Goal: Check status: Check status

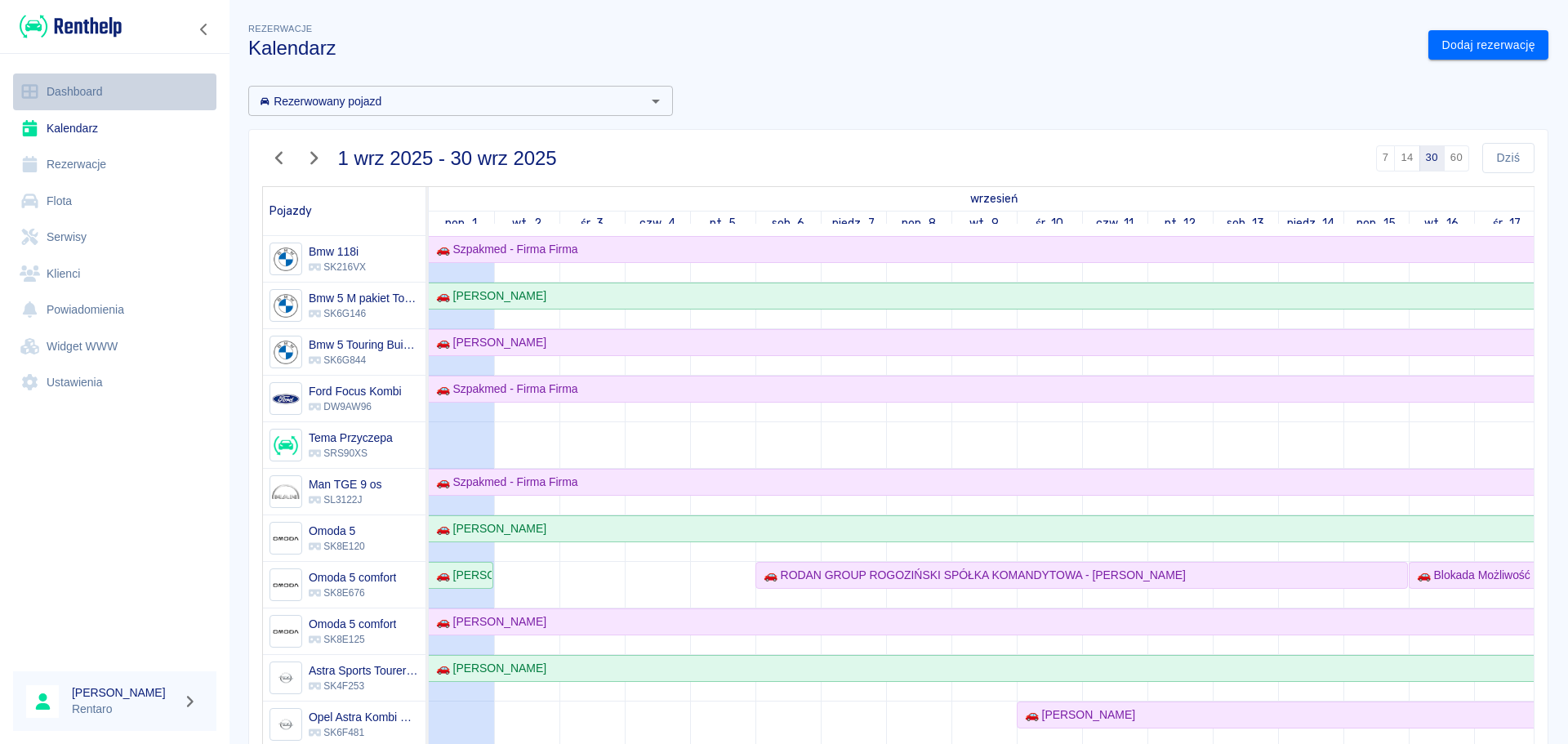
click at [76, 88] on link "Dashboard" at bounding box center [114, 91] width 203 height 37
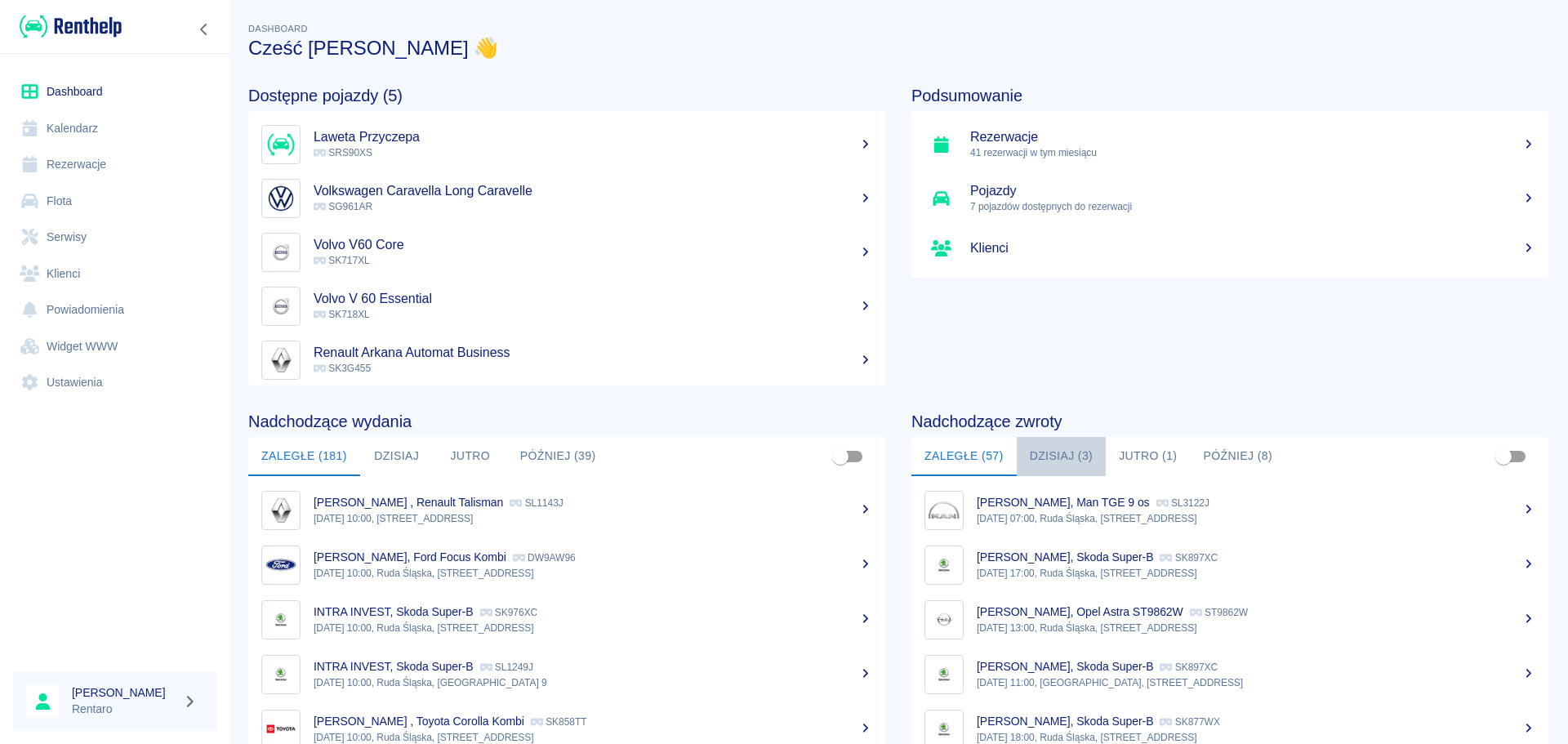
click at [1088, 473] on button "Dzisiaj (3)" at bounding box center [1061, 456] width 89 height 39
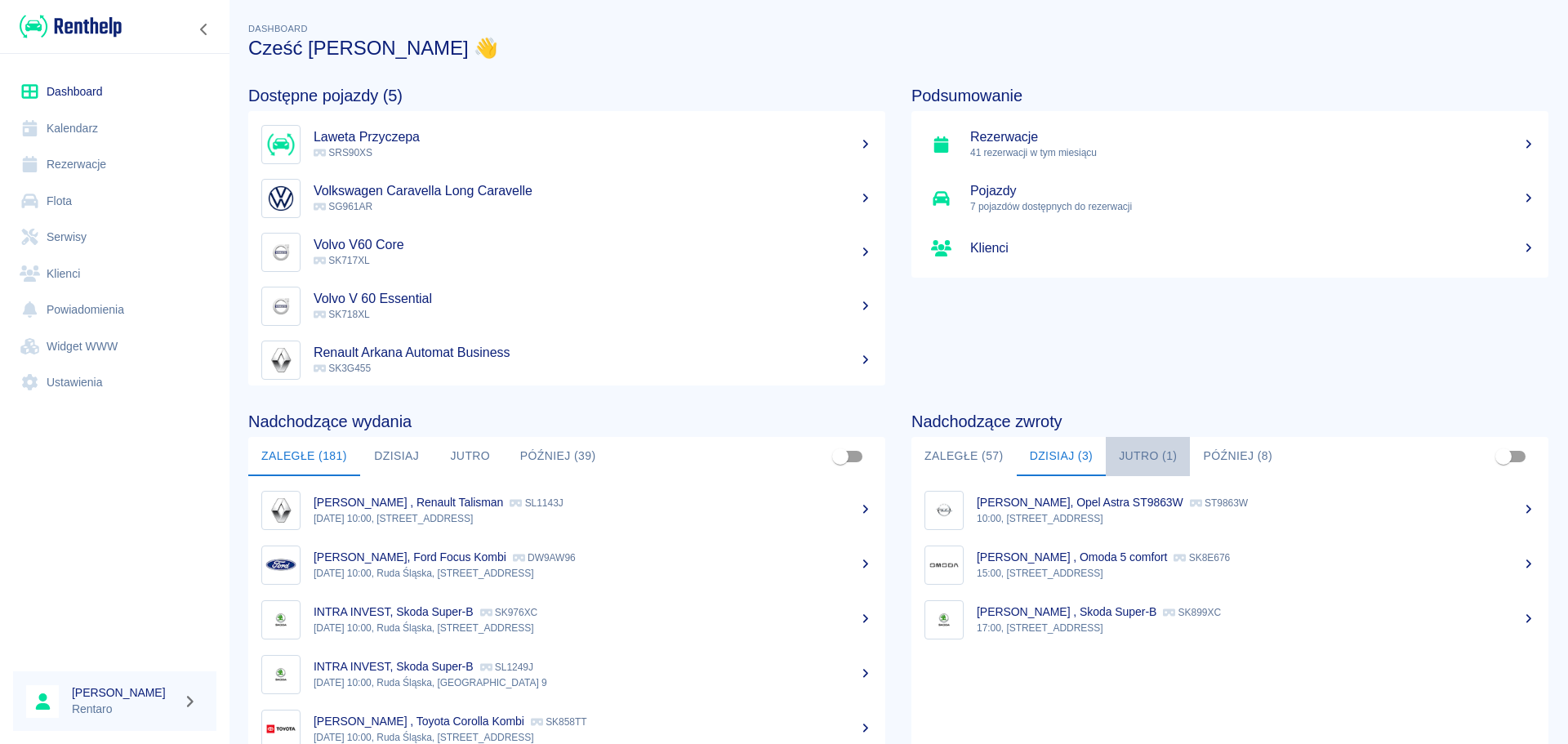
click at [1131, 453] on button "Jutro (1)" at bounding box center [1147, 456] width 84 height 39
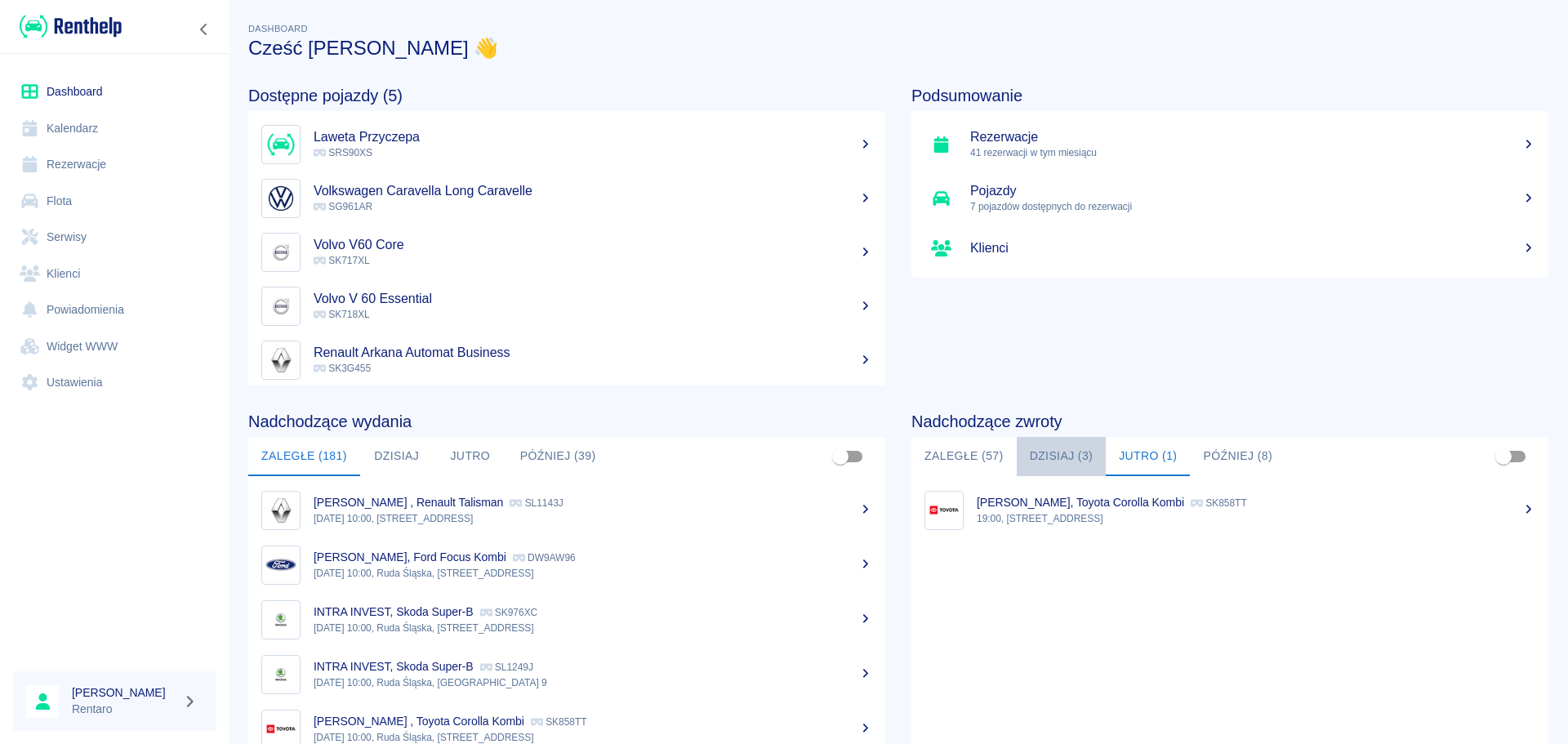
click at [1063, 457] on button "Dzisiaj (3)" at bounding box center [1061, 456] width 89 height 39
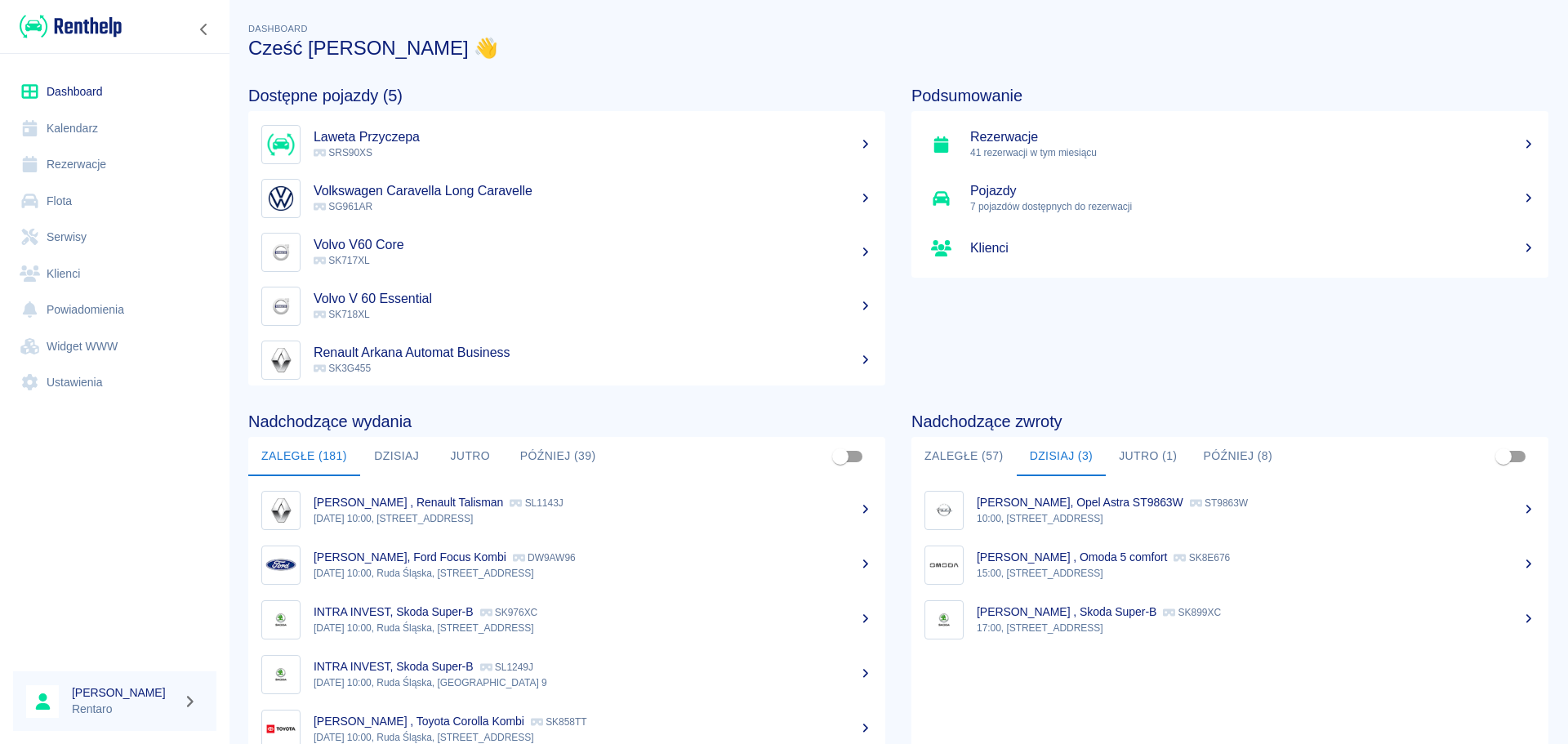
click at [122, 128] on link "Kalendarz" at bounding box center [114, 128] width 203 height 37
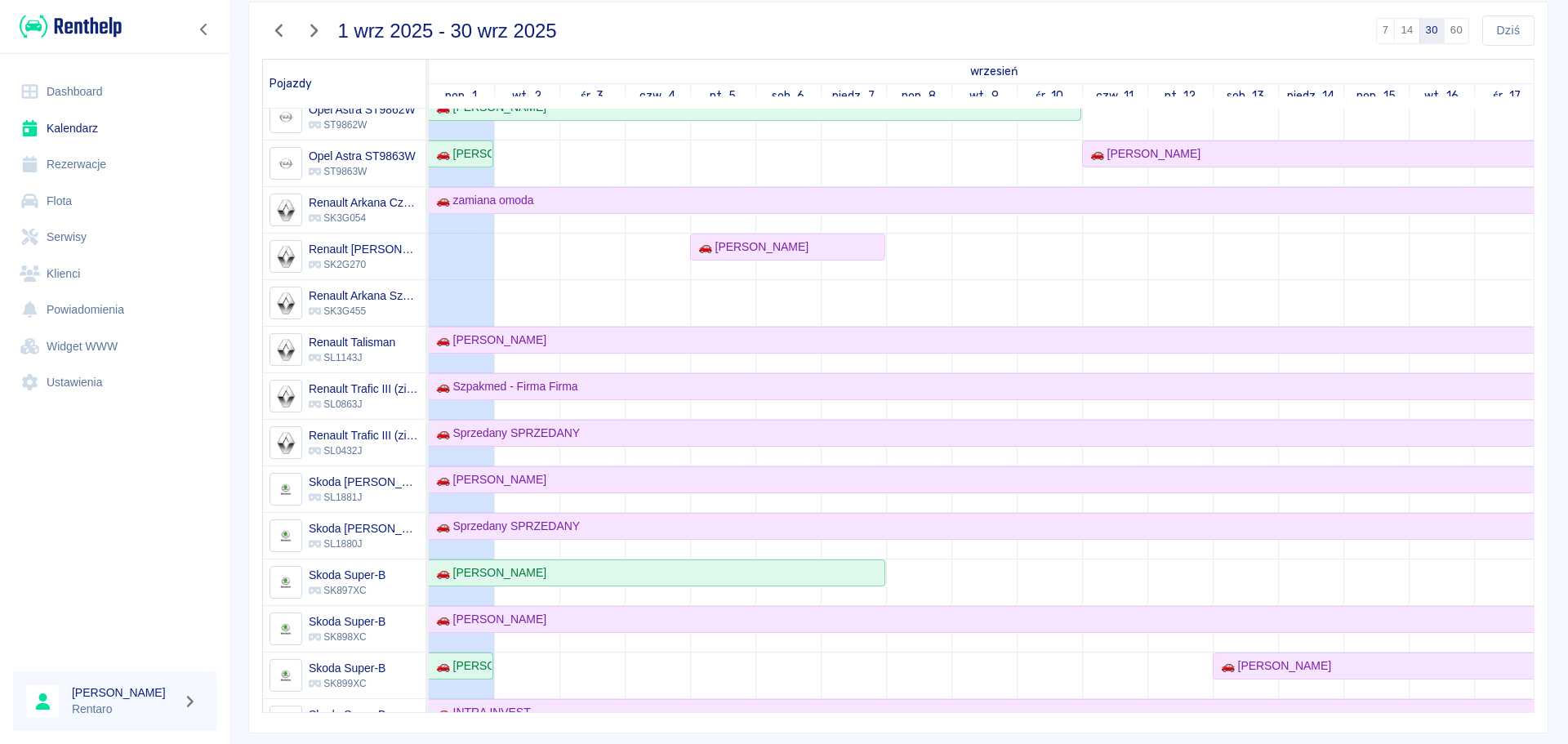
scroll to position [793, 0]
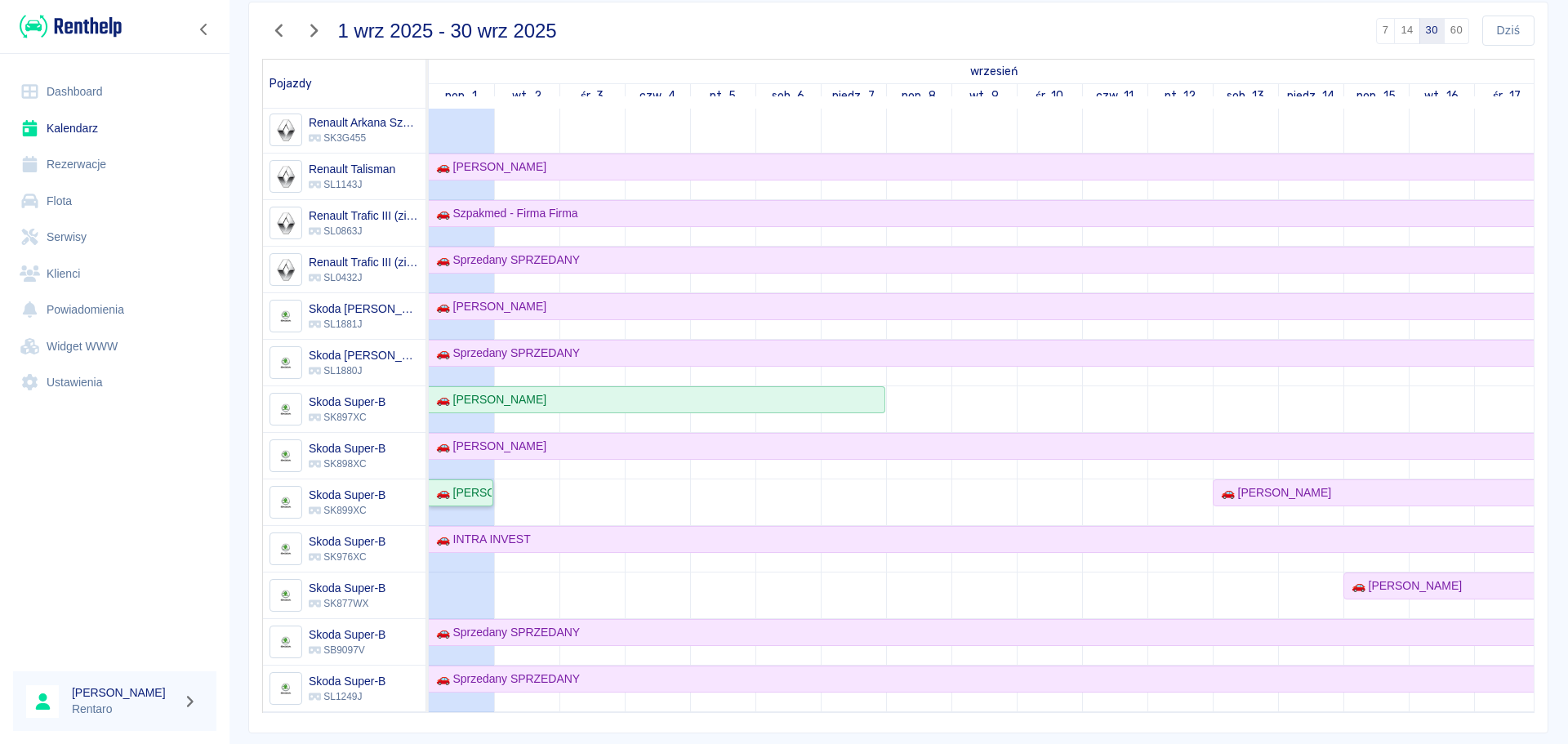
click at [462, 481] on link "🚗 [PERSON_NAME]" at bounding box center [460, 493] width 64 height 27
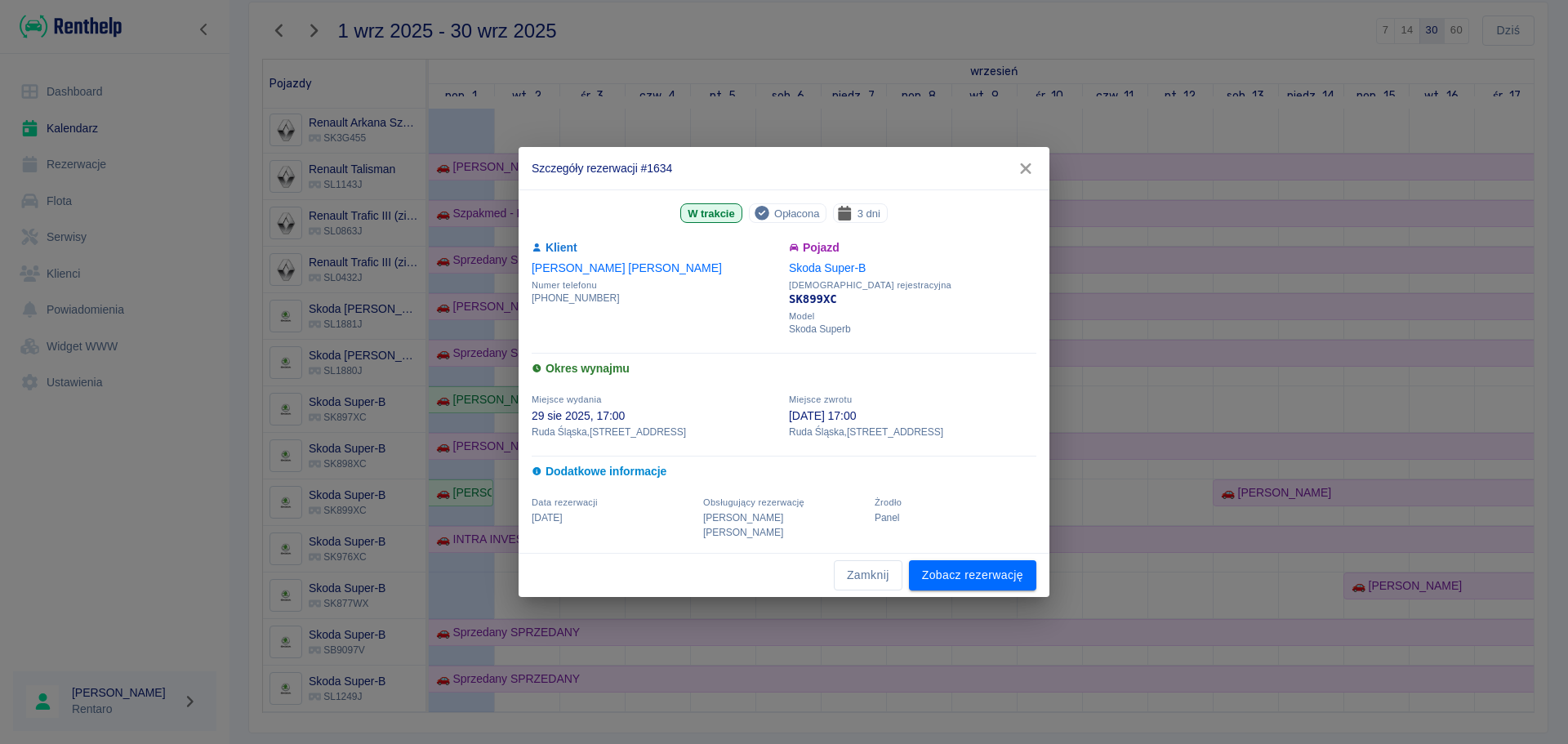
click at [1019, 171] on icon "button" at bounding box center [1025, 168] width 21 height 17
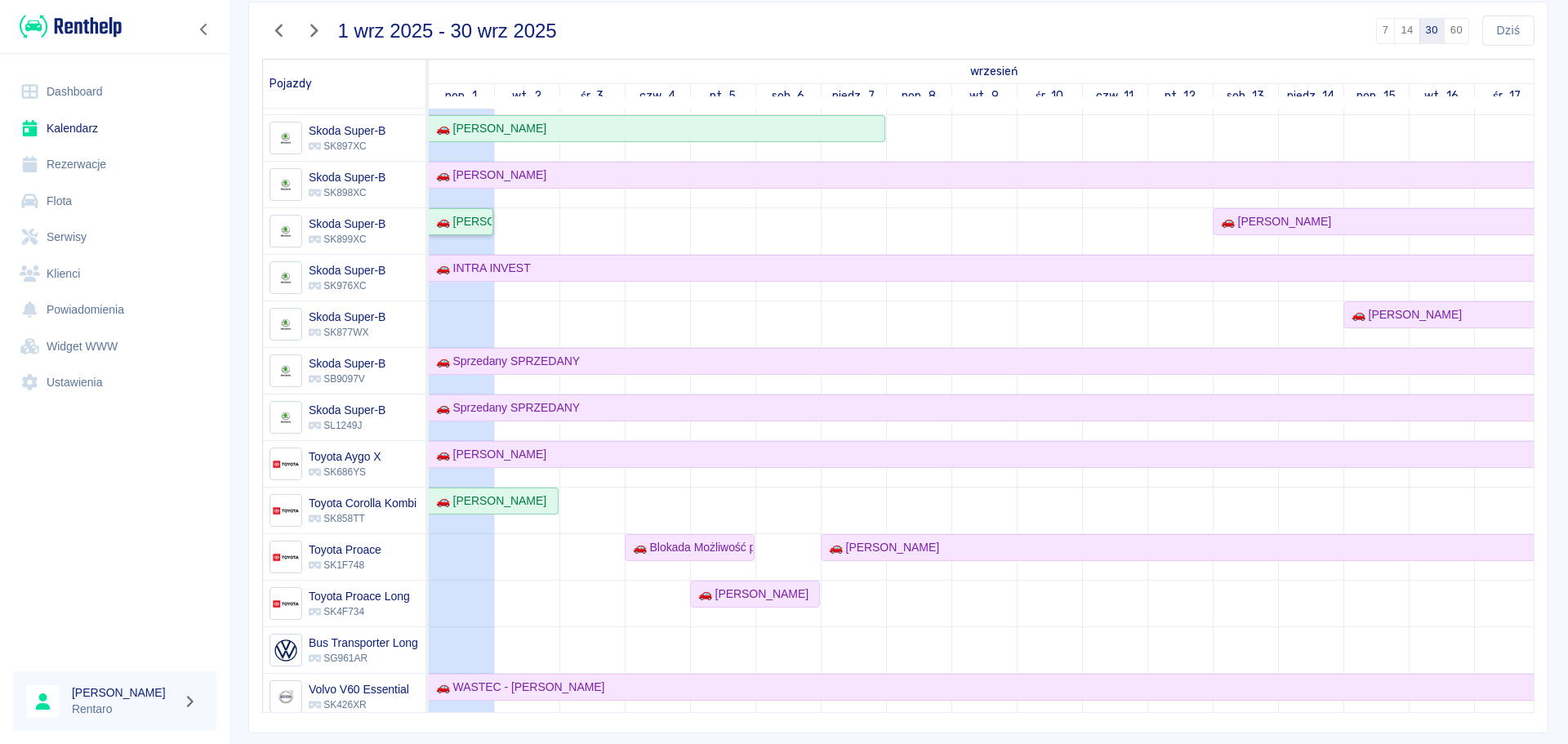
scroll to position [0, 113]
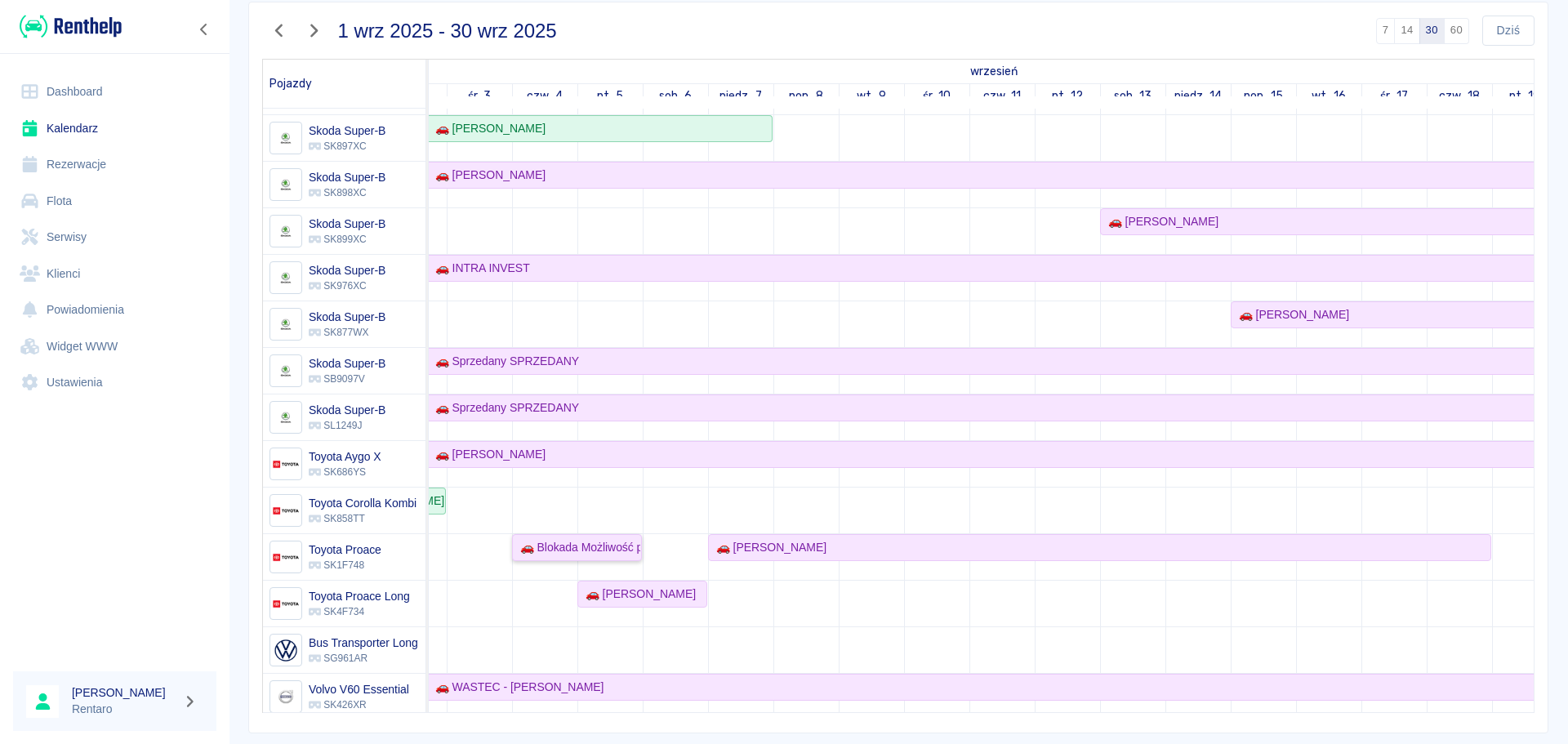
click at [562, 561] on link "🚗 Blokada Możliwość przedłużenia" at bounding box center [577, 548] width 130 height 27
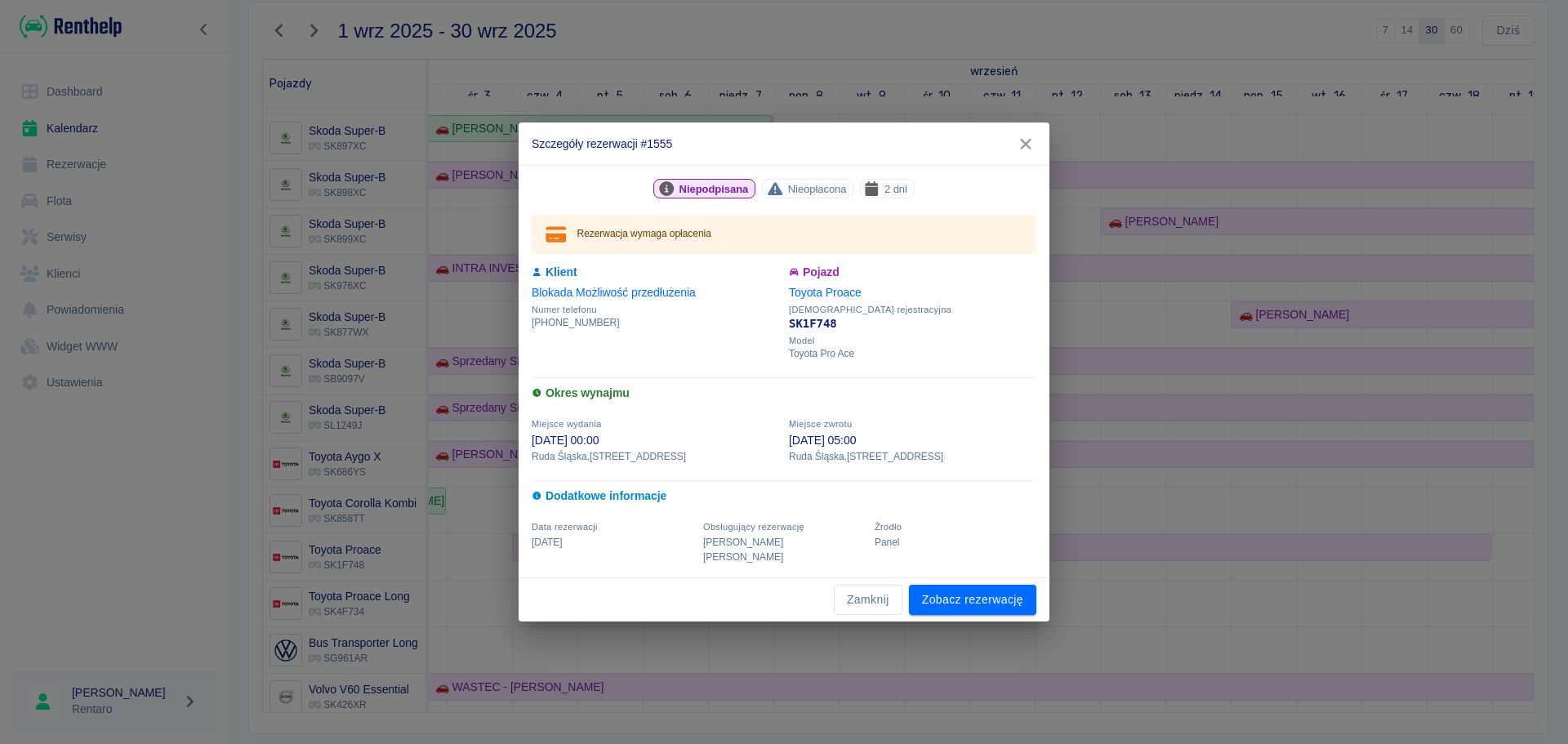
click at [562, 561] on div "Niepodpisana Nieopłacona 2 dni Rezerwacja wymaga opłacenia Klient Blokada Możli…" at bounding box center [784, 372] width 530 height 413
click at [1032, 153] on icon "button" at bounding box center [1025, 144] width 21 height 17
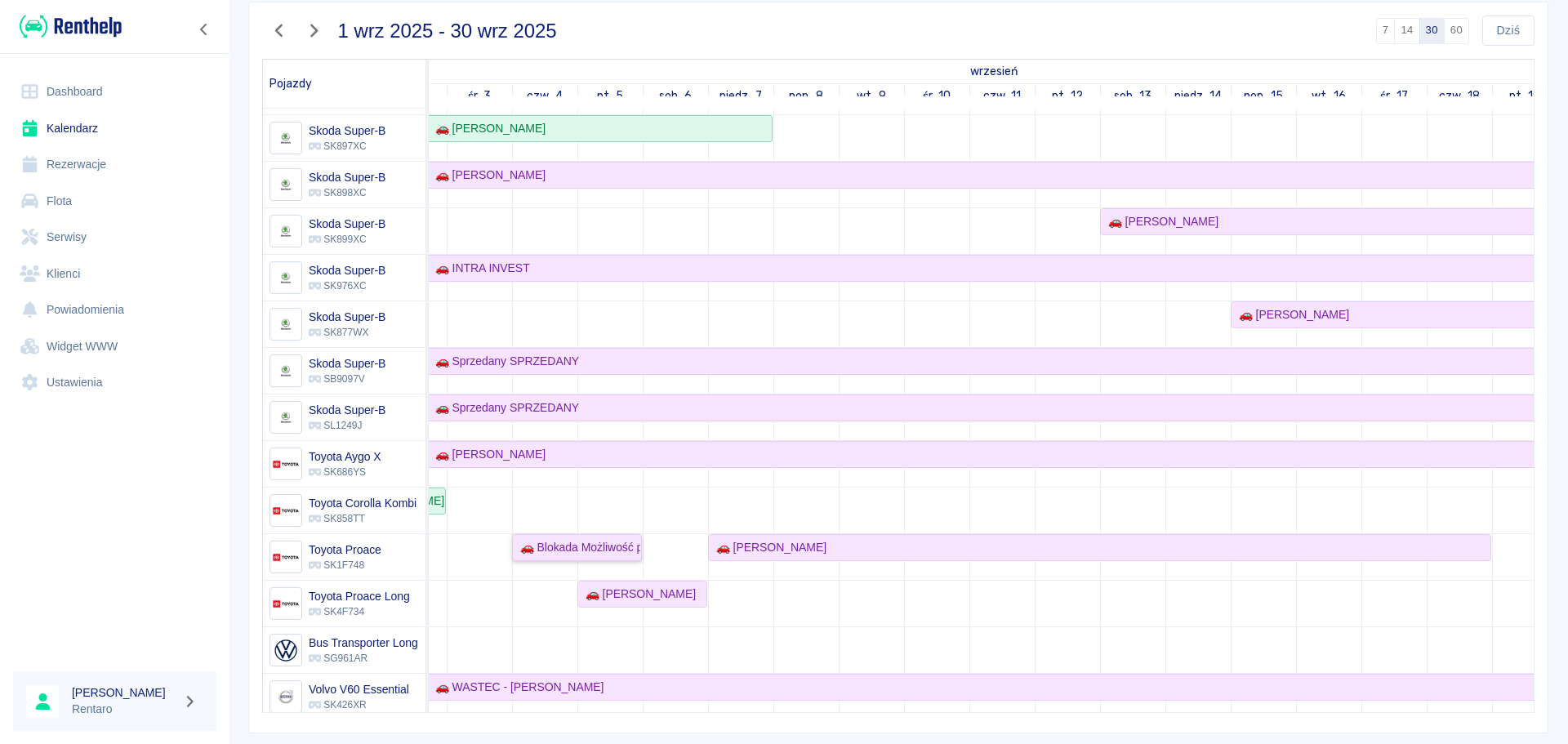
click at [553, 549] on div "🚗 Blokada Możliwość przedłużenia" at bounding box center [577, 547] width 127 height 17
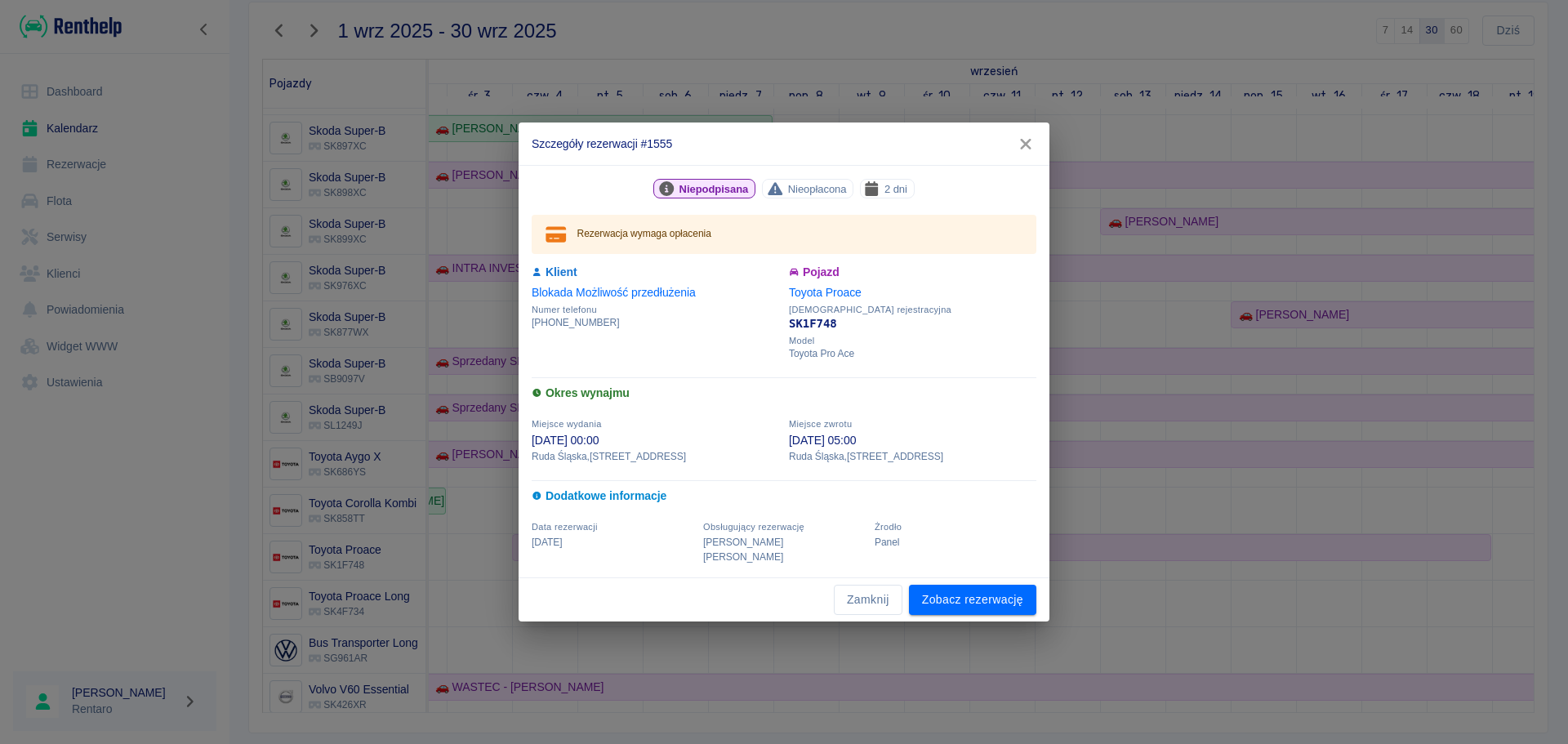
drag, startPoint x: 1019, startPoint y: 167, endPoint x: 1018, endPoint y: 155, distance: 12.0
click at [1018, 155] on h2 "Szczegóły rezerwacji #1555" at bounding box center [784, 144] width 530 height 42
click at [1018, 153] on icon "button" at bounding box center [1025, 144] width 21 height 17
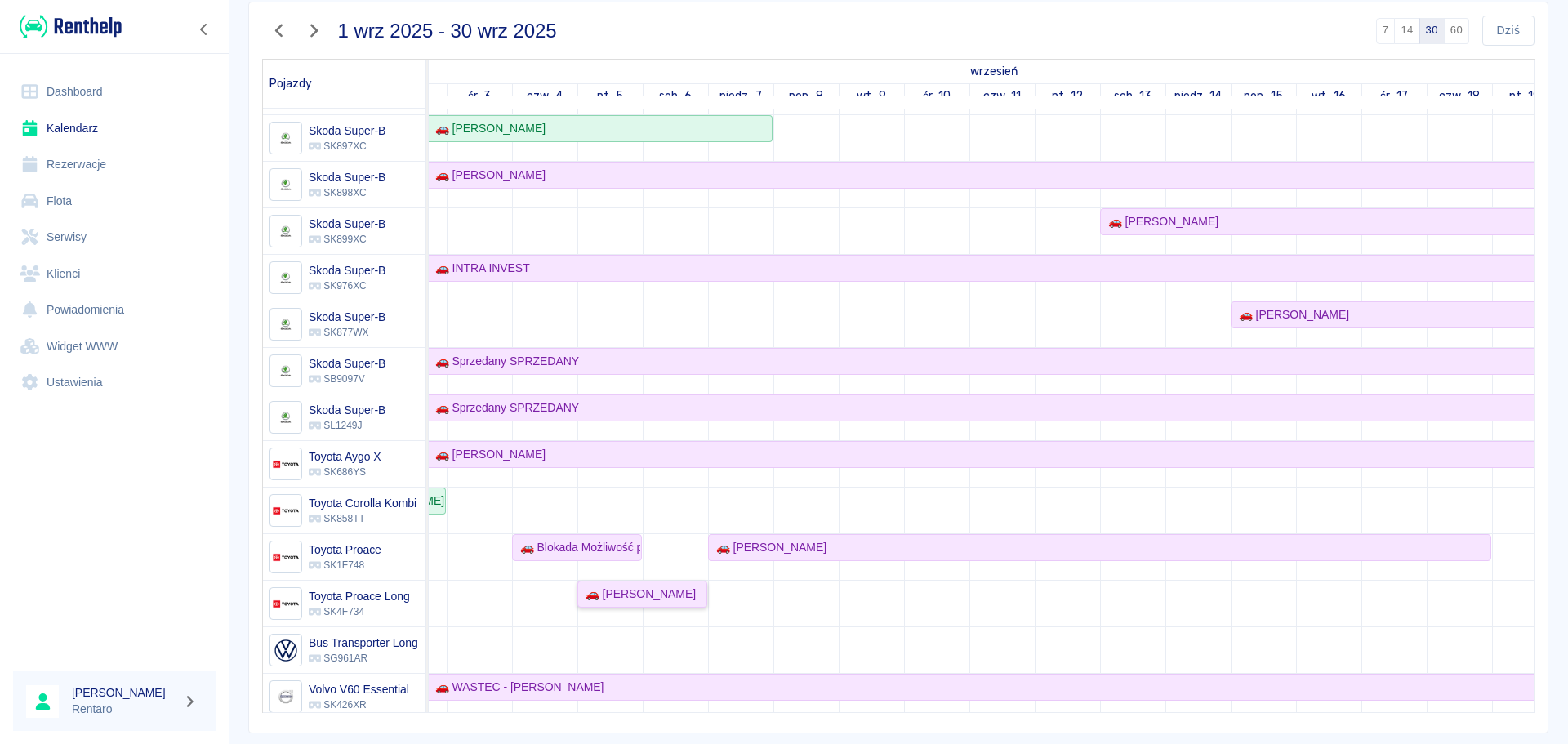
click at [645, 600] on div "🚗 [PERSON_NAME]" at bounding box center [637, 594] width 117 height 17
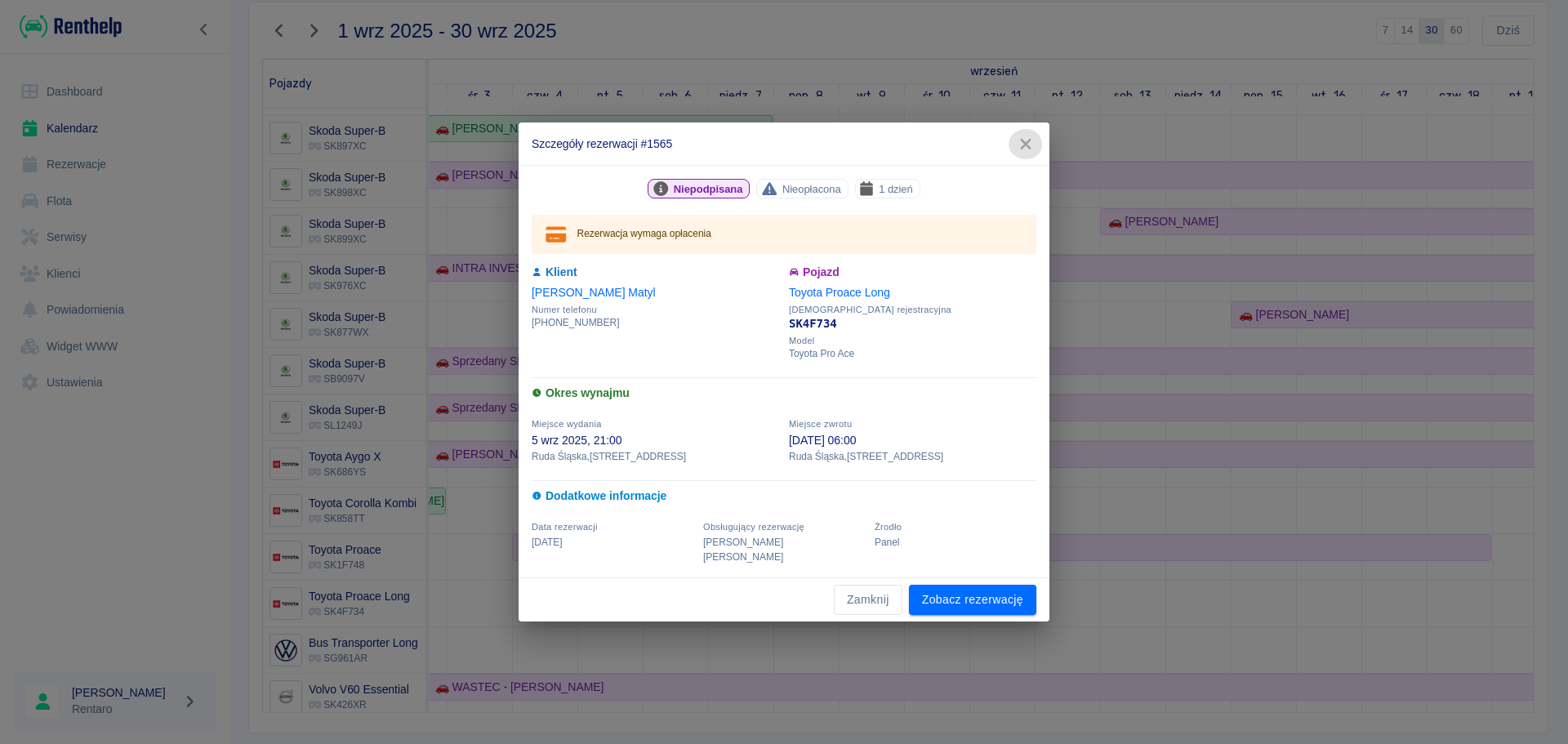
click at [1033, 153] on icon "button" at bounding box center [1025, 144] width 21 height 17
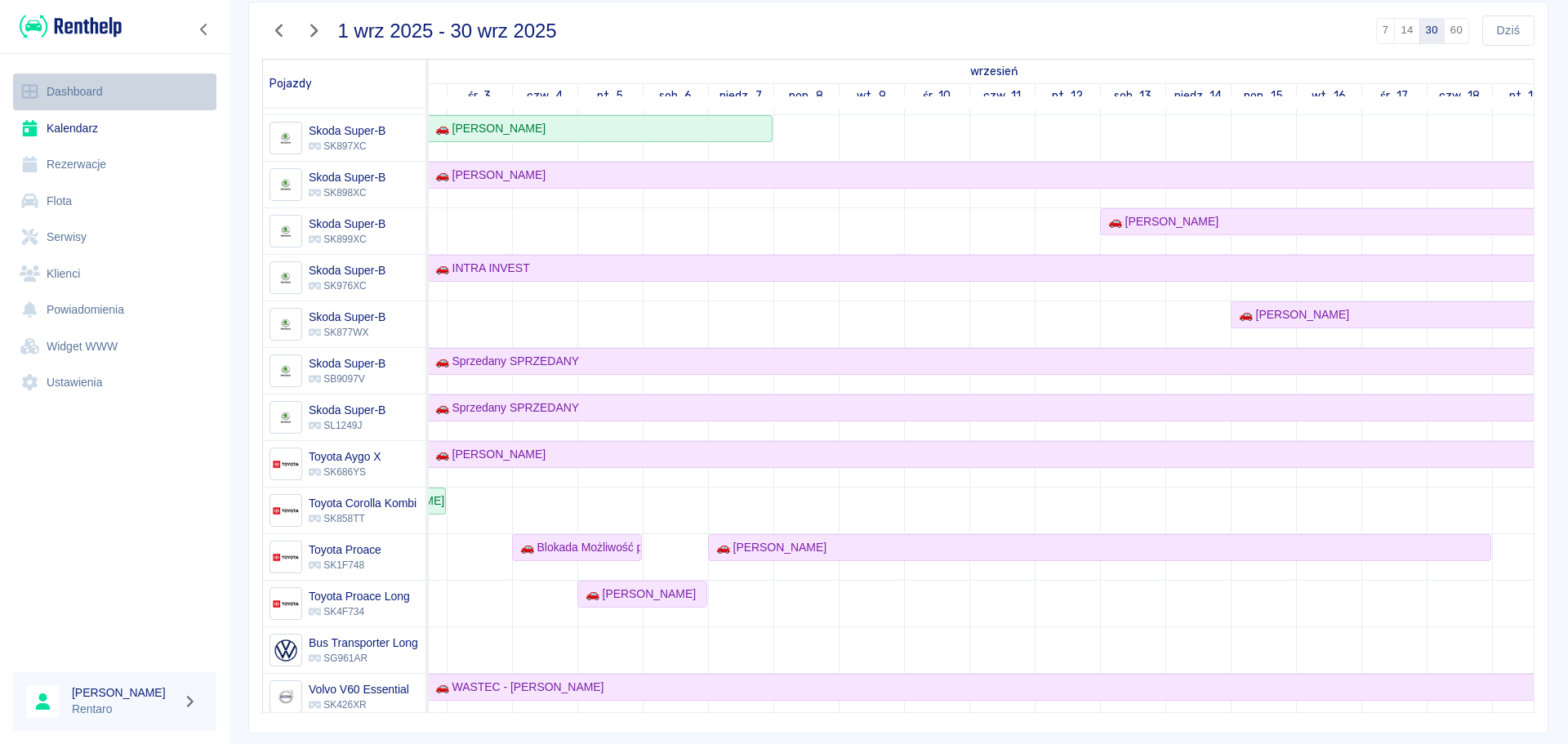
click at [52, 87] on link "Dashboard" at bounding box center [114, 91] width 203 height 37
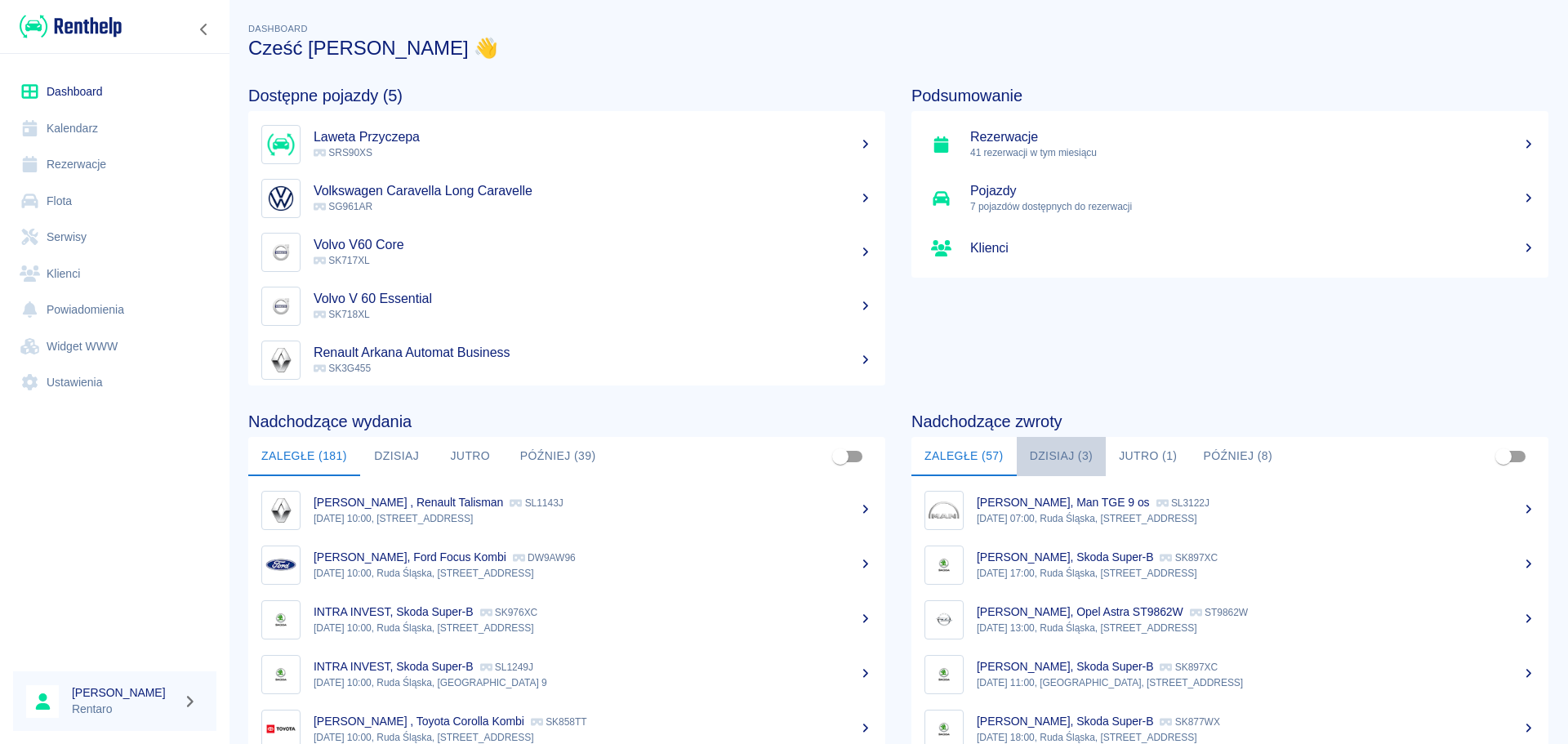
click at [1067, 457] on button "Dzisiaj (3)" at bounding box center [1061, 456] width 89 height 39
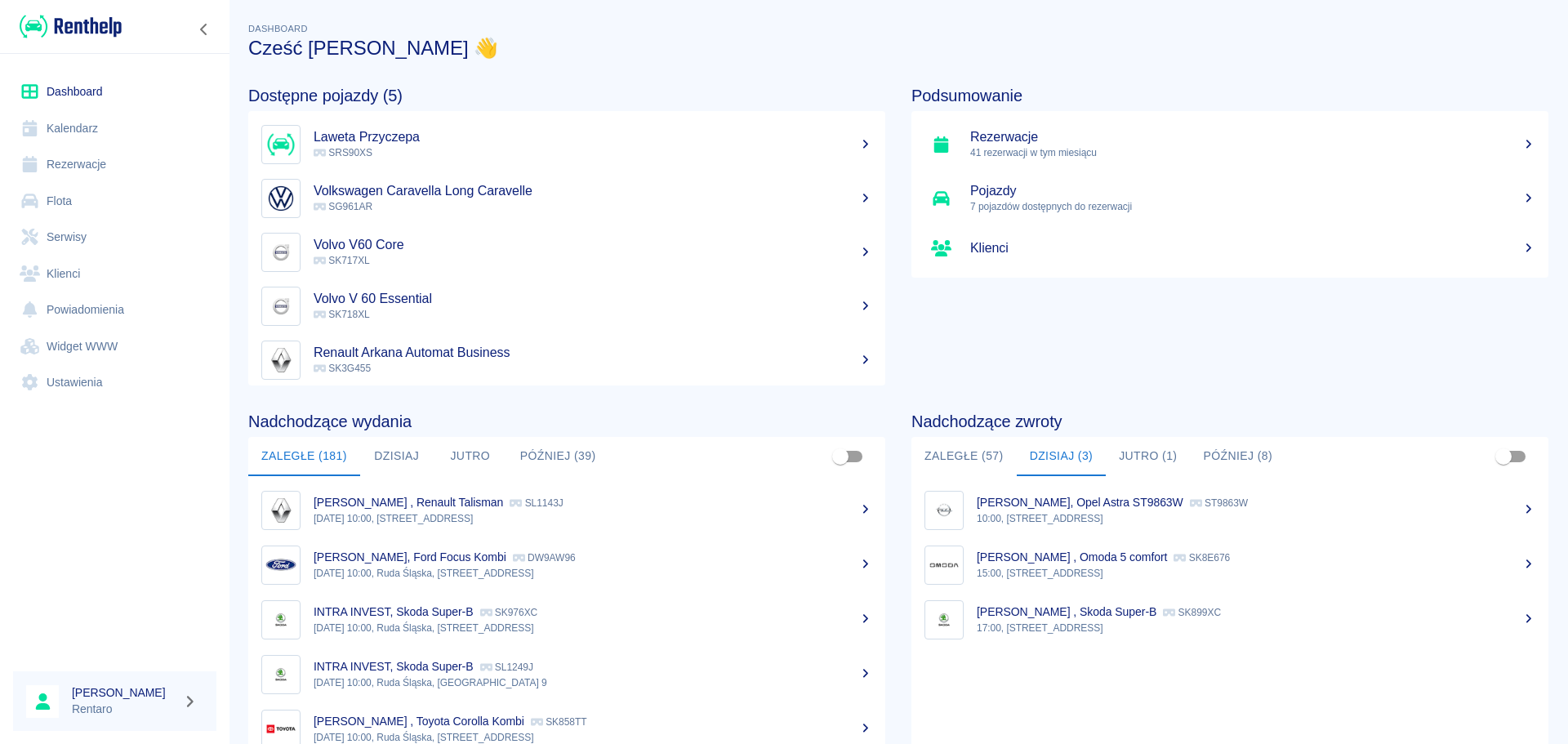
click at [72, 132] on link "Kalendarz" at bounding box center [114, 128] width 203 height 37
